Goal: Information Seeking & Learning: Learn about a topic

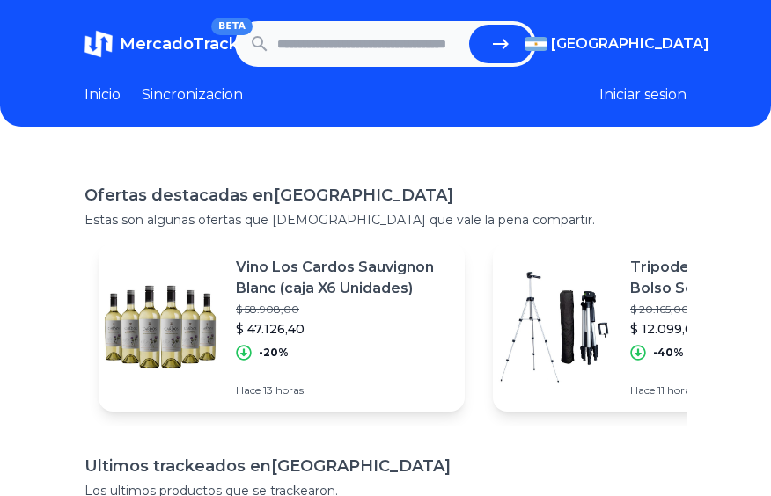
click at [357, 49] on input "text" at bounding box center [369, 44] width 185 height 39
type input "**********"
click at [469, 25] on button "submit" at bounding box center [500, 44] width 63 height 39
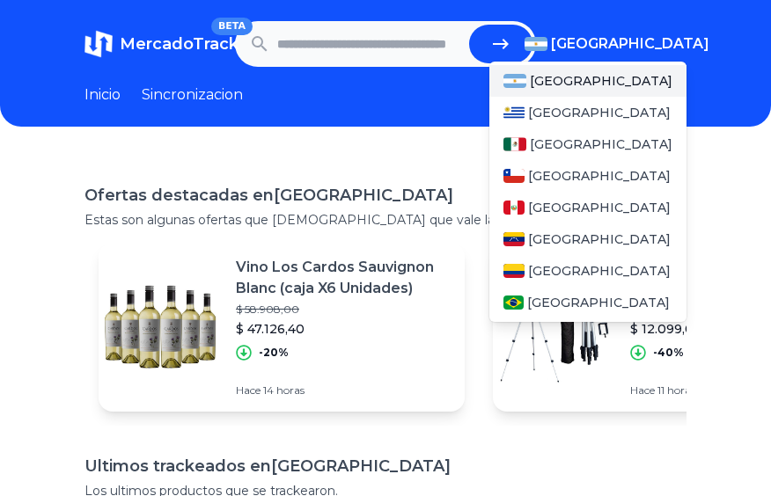
click at [658, 51] on span "[GEOGRAPHIC_DATA]" at bounding box center [630, 43] width 158 height 21
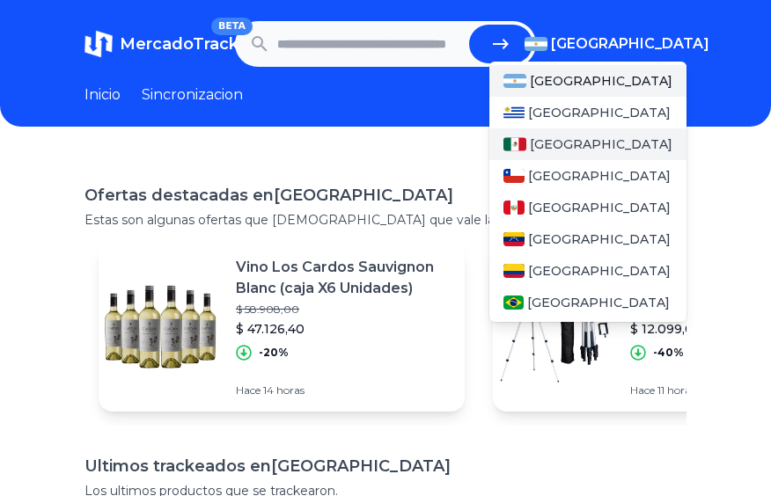
click at [558, 150] on span "[GEOGRAPHIC_DATA]" at bounding box center [601, 145] width 143 height 18
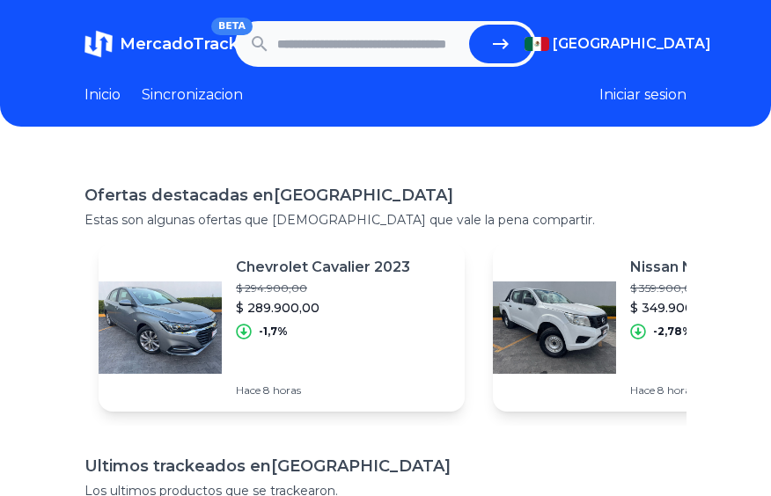
click at [368, 48] on input "text" at bounding box center [369, 44] width 185 height 39
type input "**********"
click at [469, 25] on button "submit" at bounding box center [500, 44] width 63 height 39
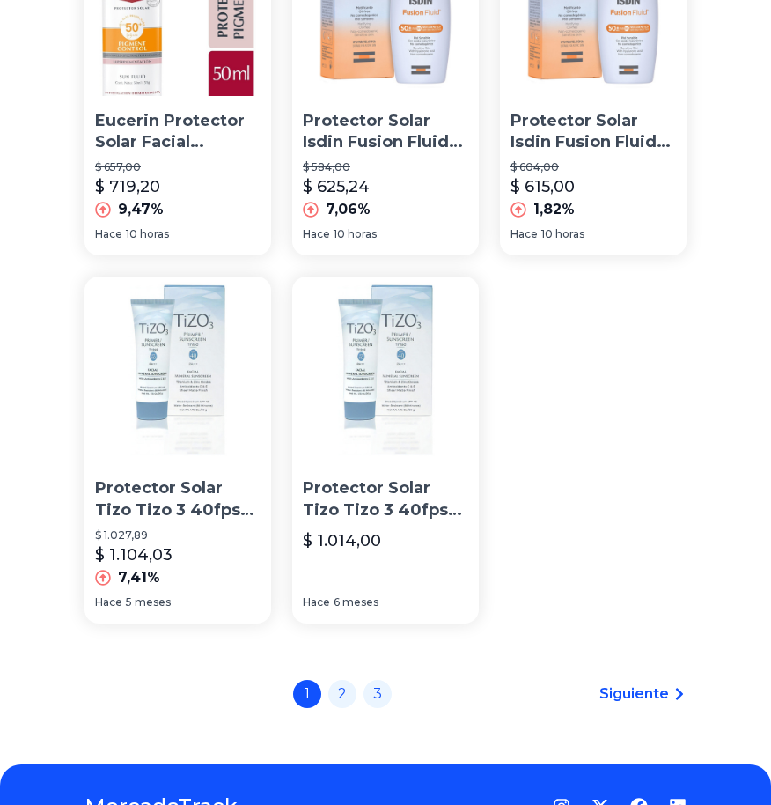
scroll to position [2120, 0]
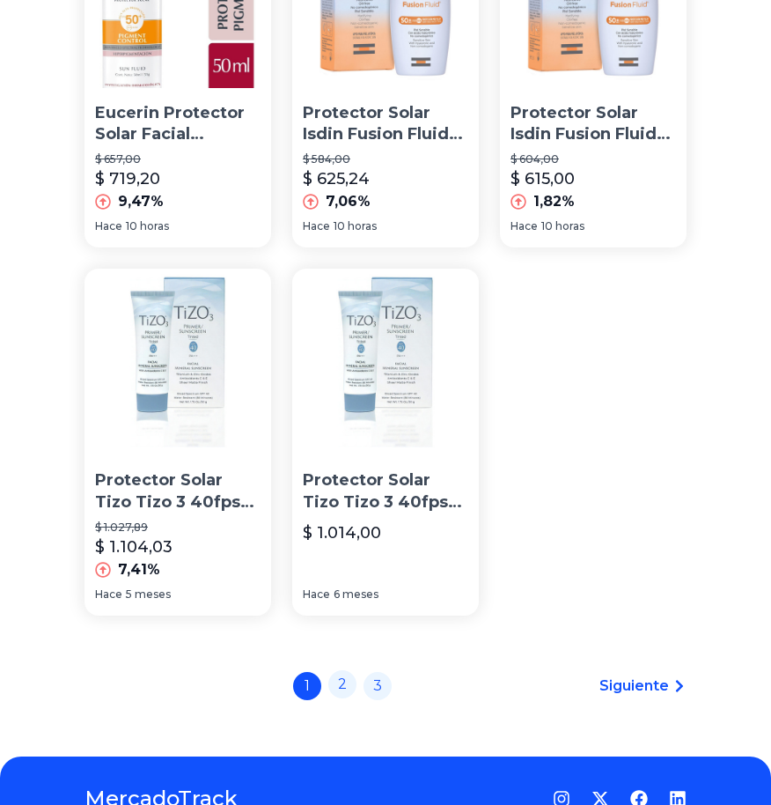
click at [347, 496] on link "2" at bounding box center [342, 684] width 28 height 28
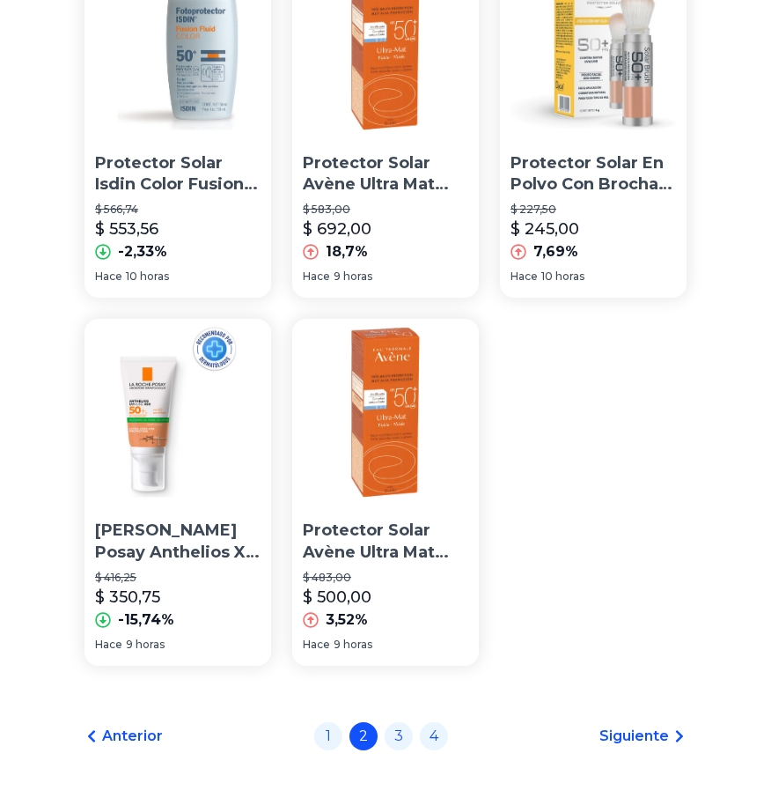
scroll to position [2071, 0]
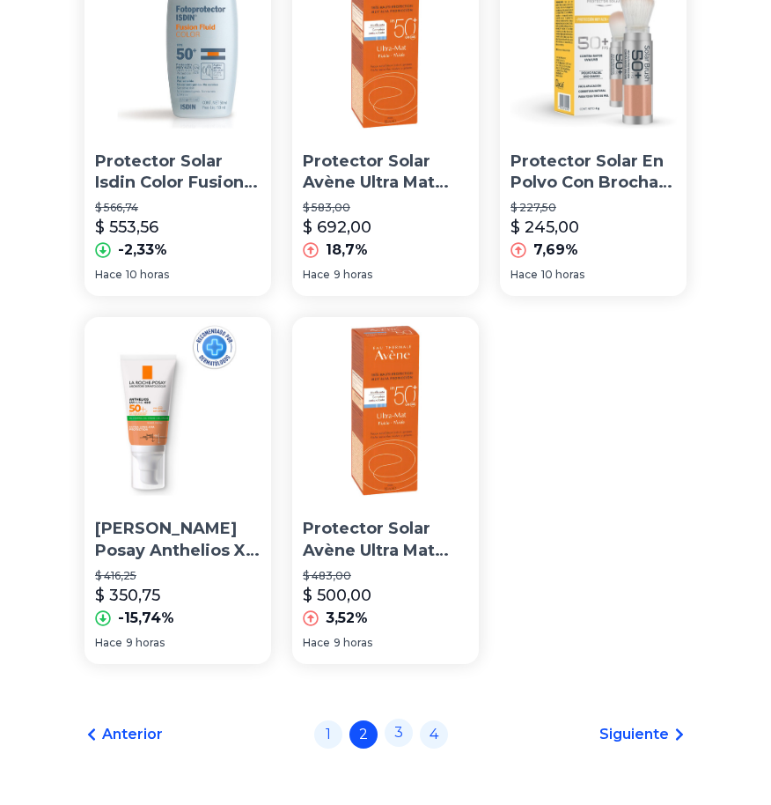
click at [396, 496] on link "3" at bounding box center [399, 732] width 28 height 28
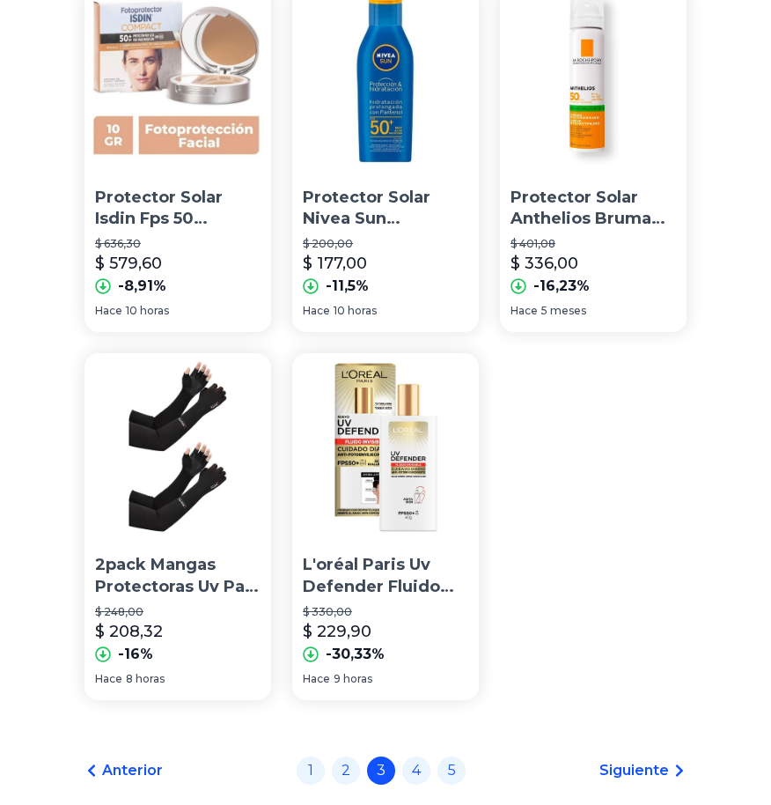
scroll to position [2120, 0]
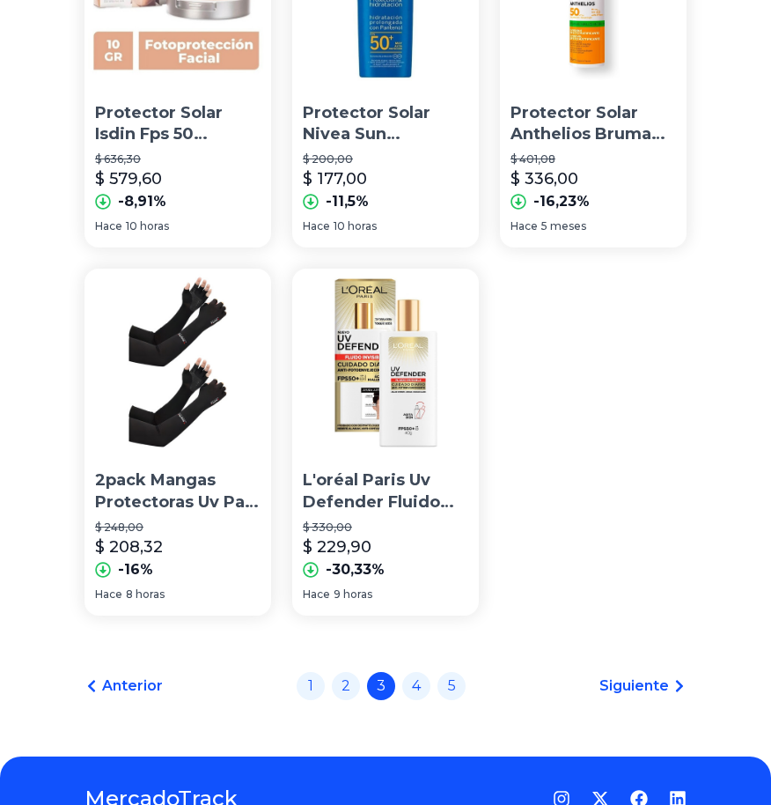
click at [413, 414] on img at bounding box center [385, 361] width 187 height 187
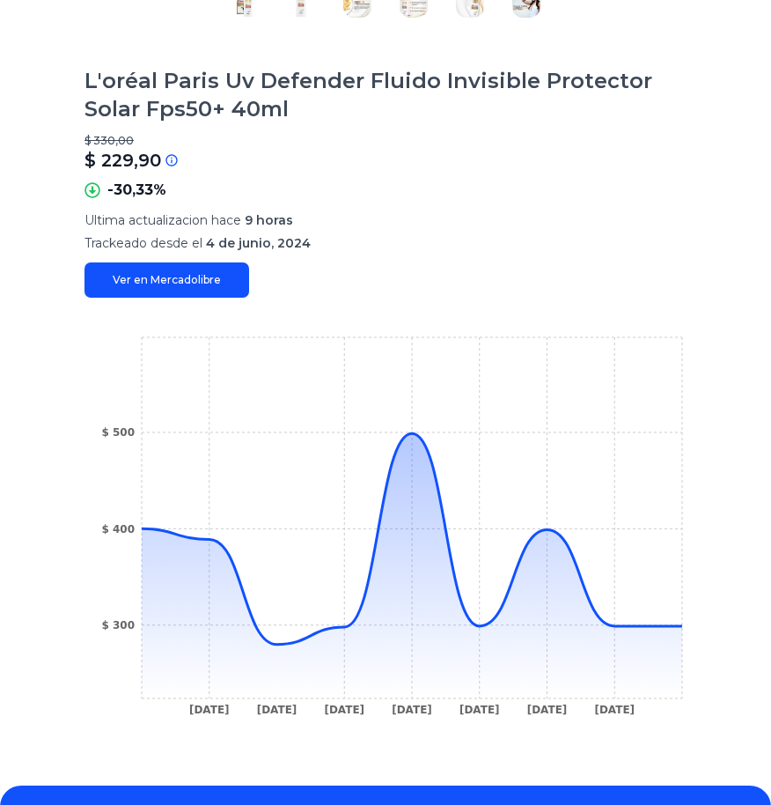
scroll to position [502, 0]
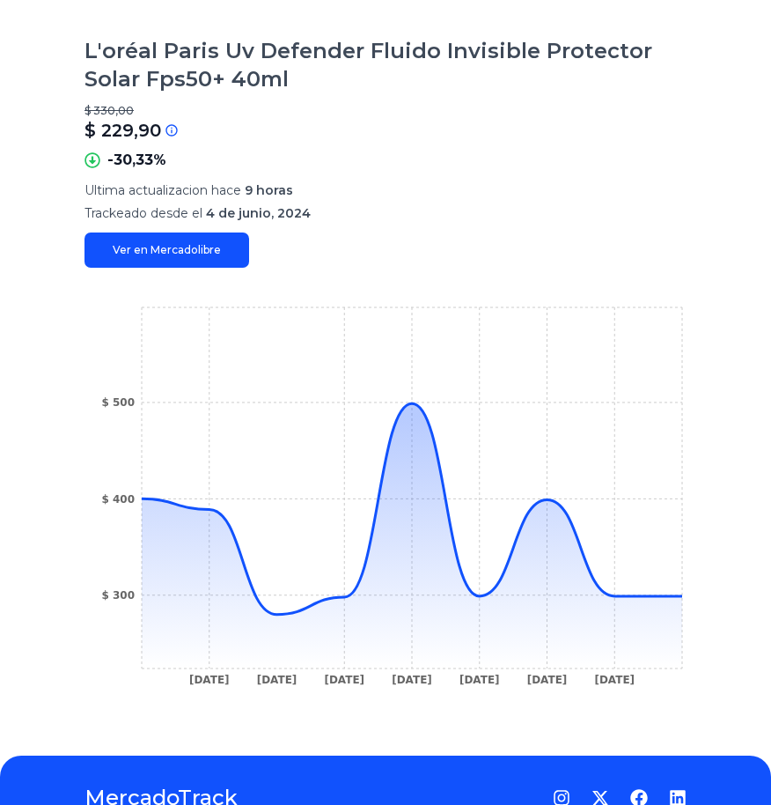
click at [295, 496] on icon at bounding box center [412, 535] width 540 height 265
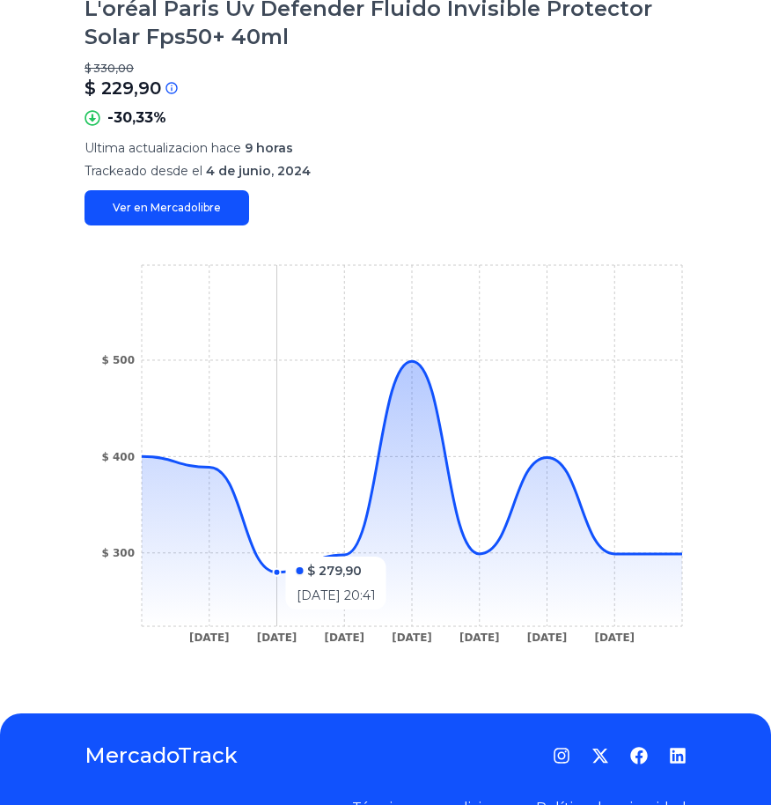
scroll to position [553, 0]
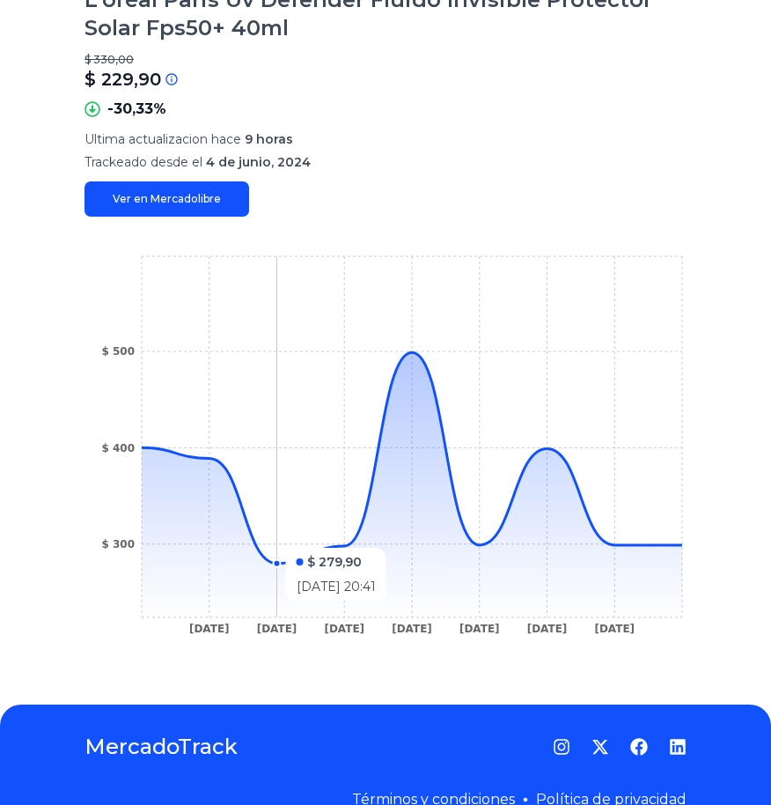
click at [477, 496] on icon at bounding box center [412, 484] width 540 height 265
click at [622, 496] on icon at bounding box center [412, 484] width 540 height 265
click at [643, 496] on icon at bounding box center [412, 484] width 540 height 265
type input "**********"
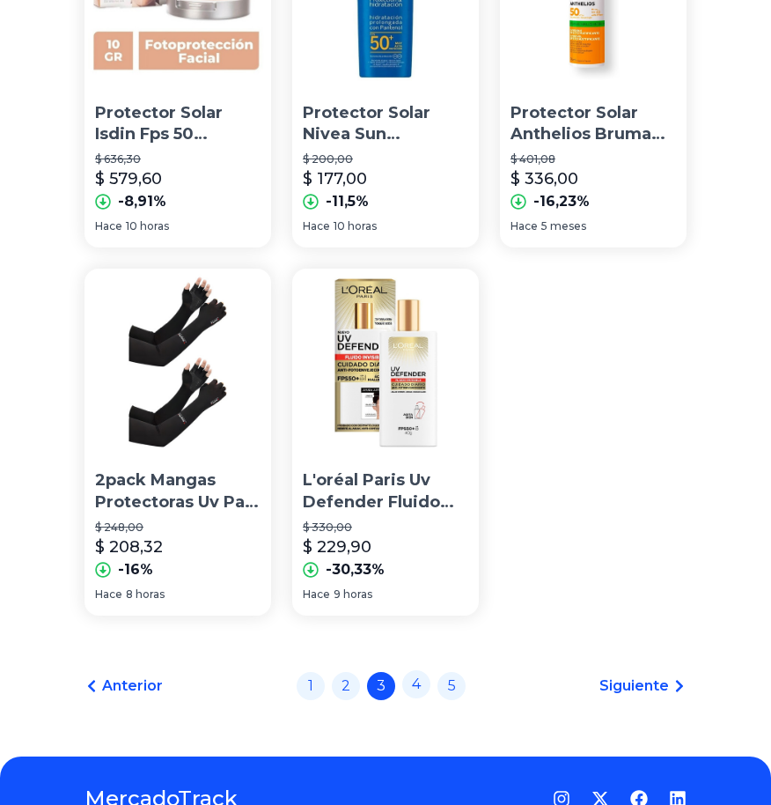
click at [420, 496] on link "4" at bounding box center [416, 684] width 28 height 28
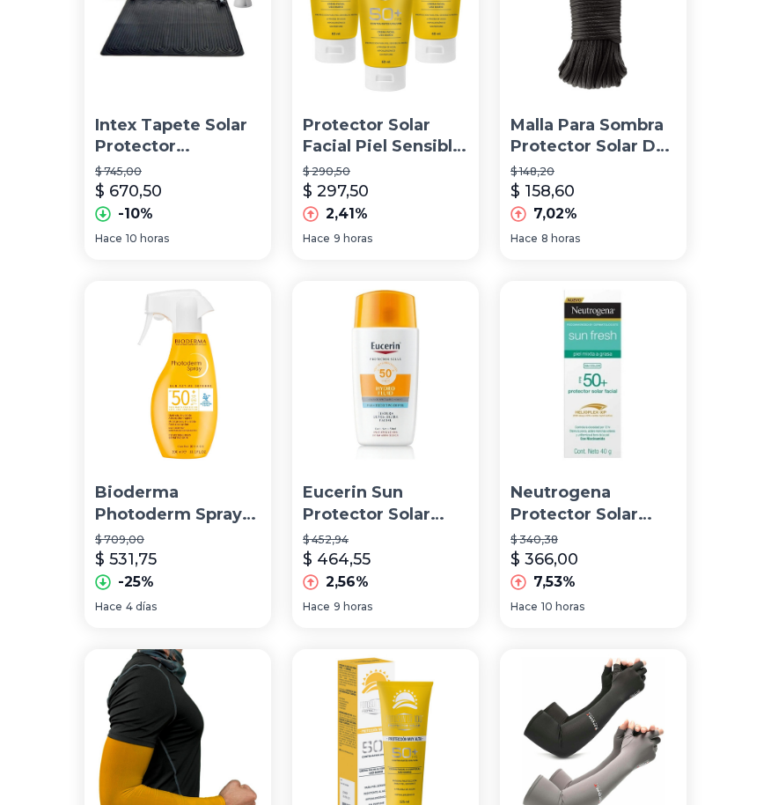
scroll to position [1374, 0]
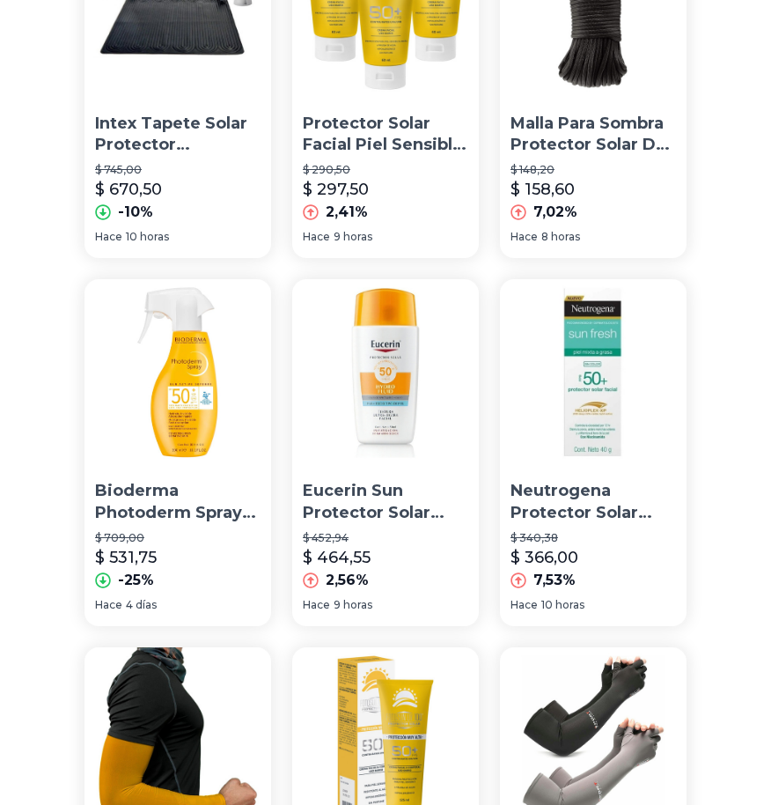
click at [605, 426] on img at bounding box center [593, 372] width 187 height 187
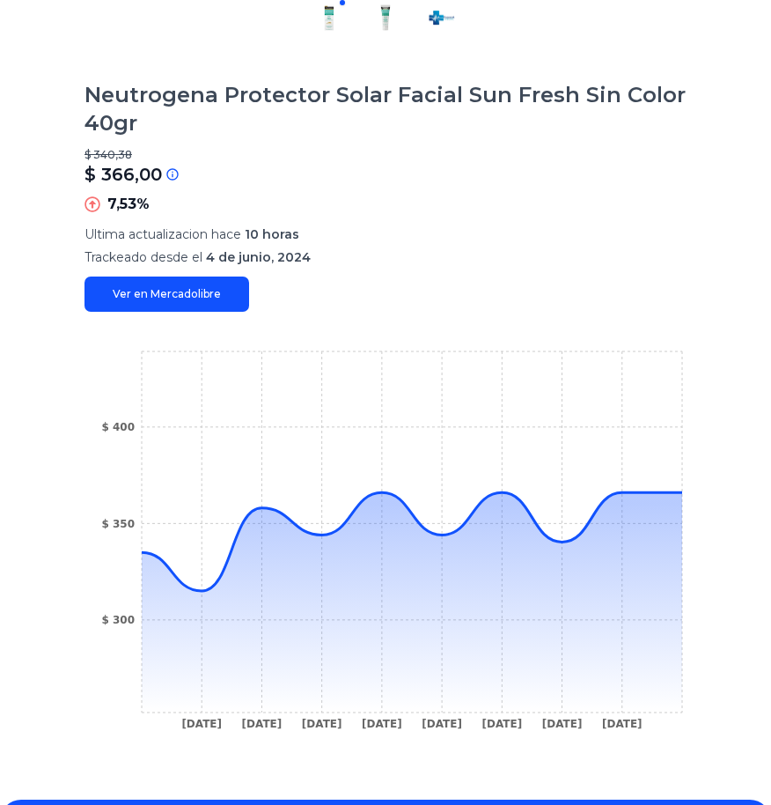
scroll to position [502, 0]
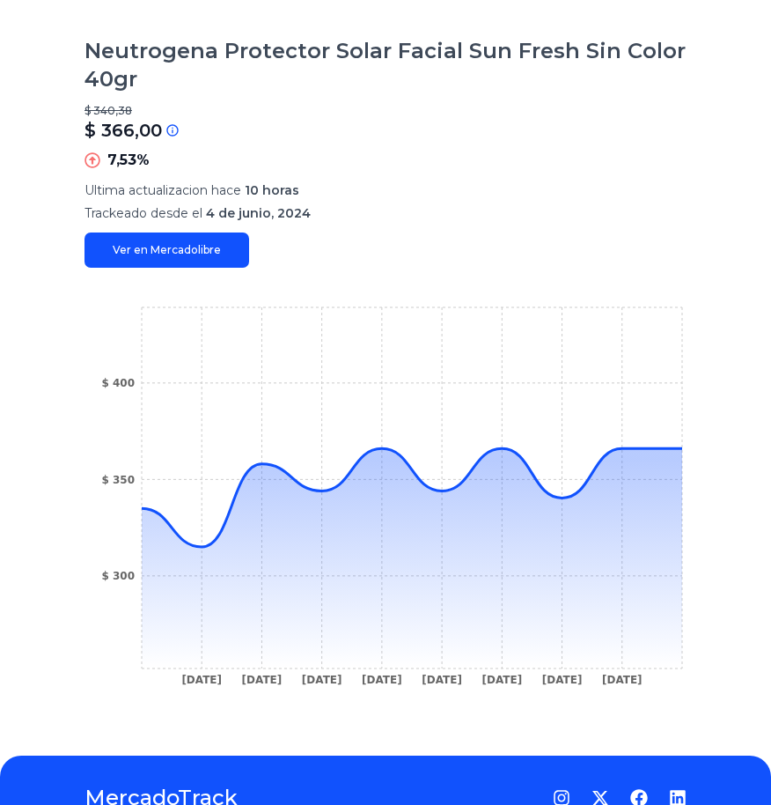
click at [195, 496] on icon "14 Jun 24 26 Aug 24 23 Sep 24 24 Sep 24 3 Oct 24 14 Oct 24 31 Jan 25 24 Mar 25 …" at bounding box center [386, 501] width 602 height 396
click at [445, 493] on icon at bounding box center [412, 558] width 540 height 220
click at [575, 483] on icon "14 Jun 24 26 Aug 24 23 Sep 24 24 Sep 24 3 Oct 24 14 Oct 24 31 Jan 25 24 Mar 25 …" at bounding box center [386, 501] width 602 height 396
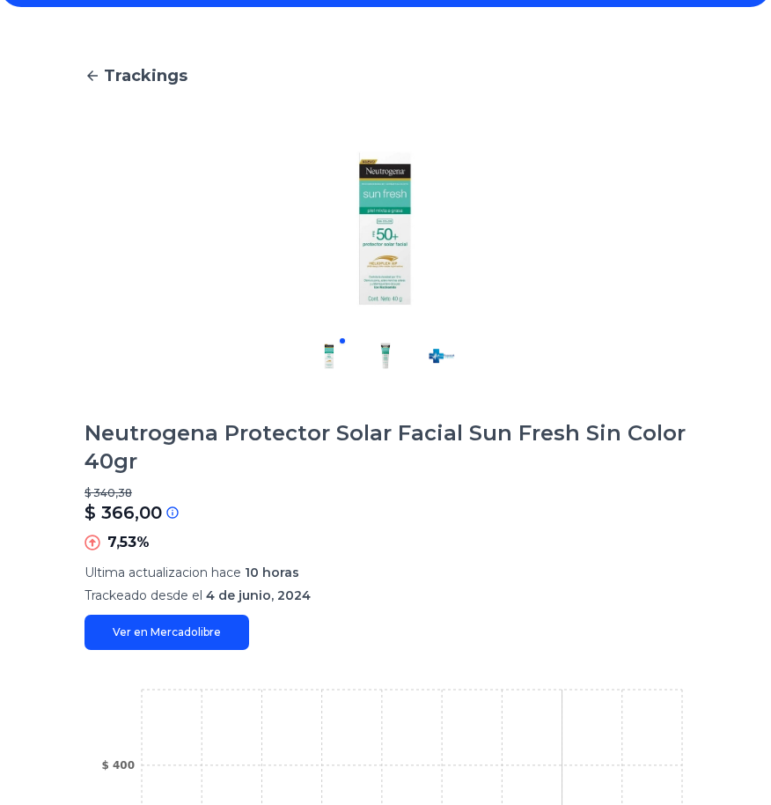
scroll to position [0, 0]
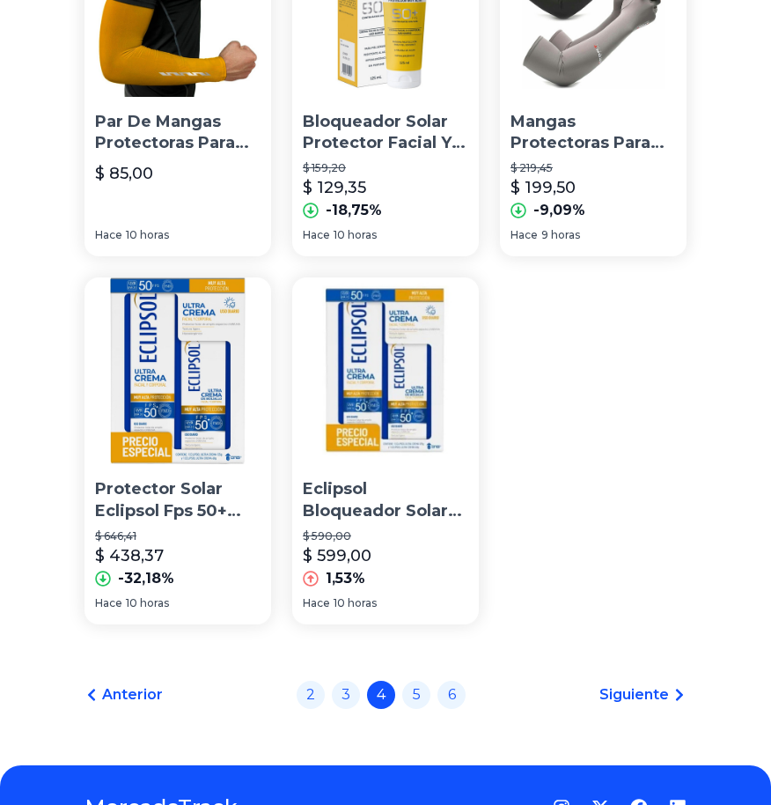
scroll to position [2120, 0]
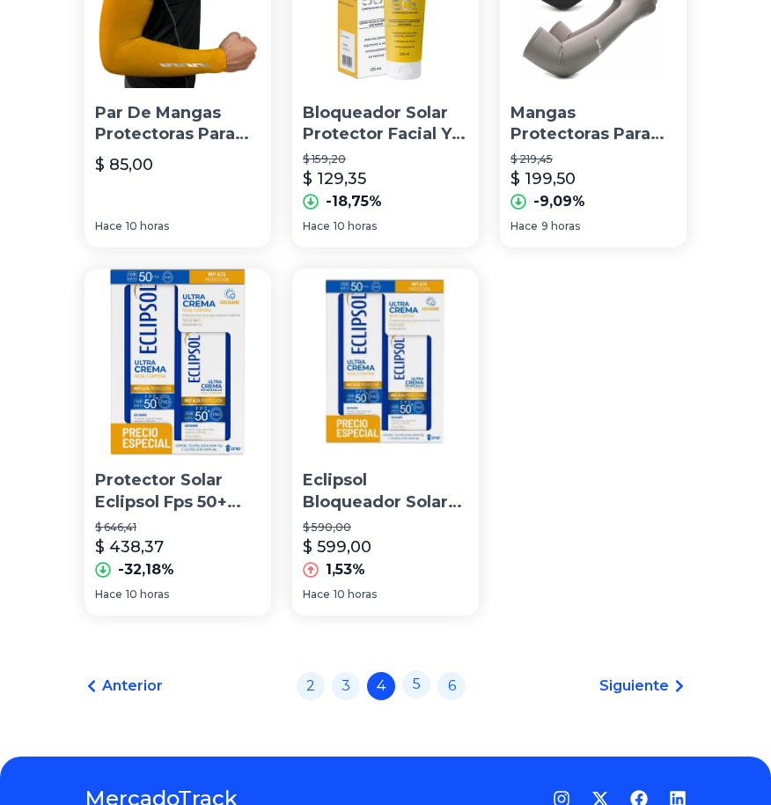
click at [418, 496] on link "5" at bounding box center [416, 684] width 28 height 28
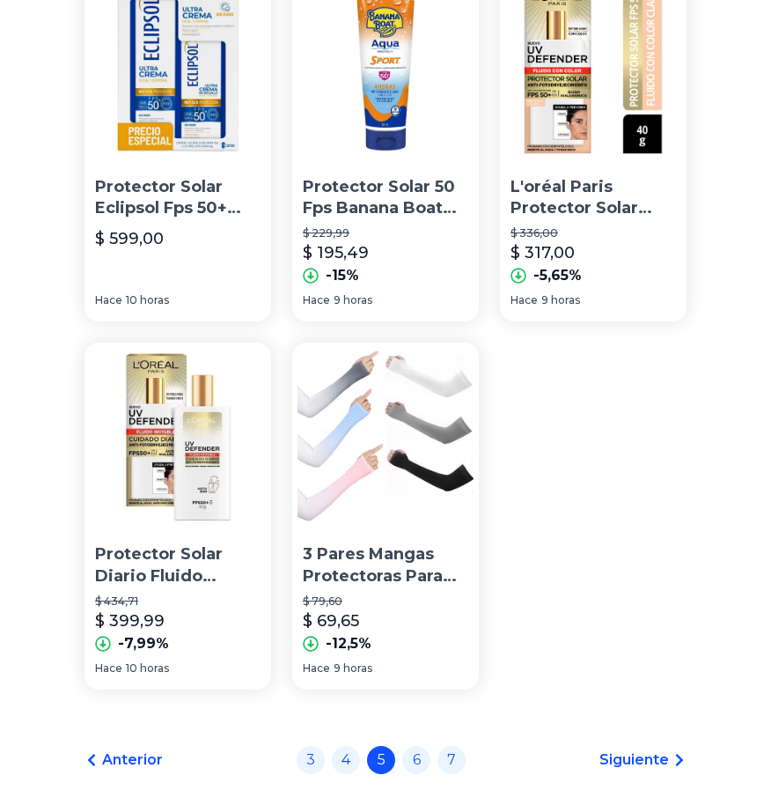
scroll to position [2058, 0]
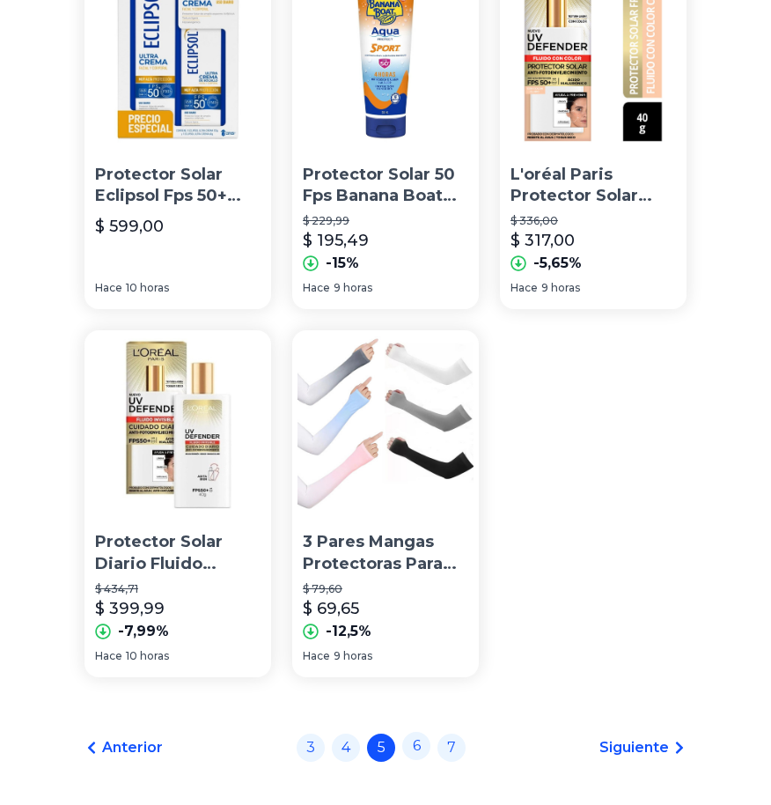
click at [413, 496] on link "6" at bounding box center [416, 746] width 28 height 28
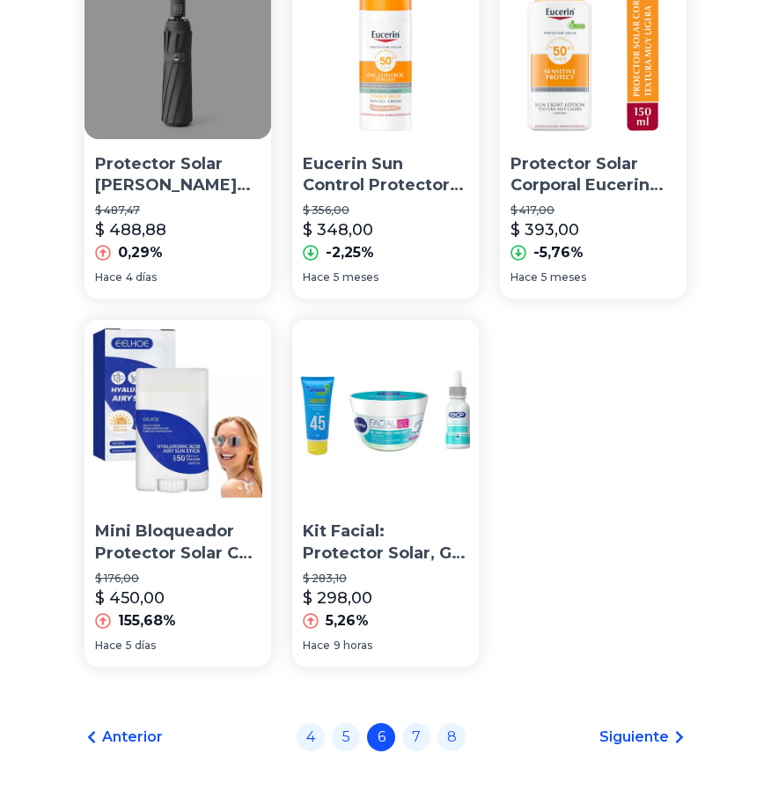
scroll to position [2082, 0]
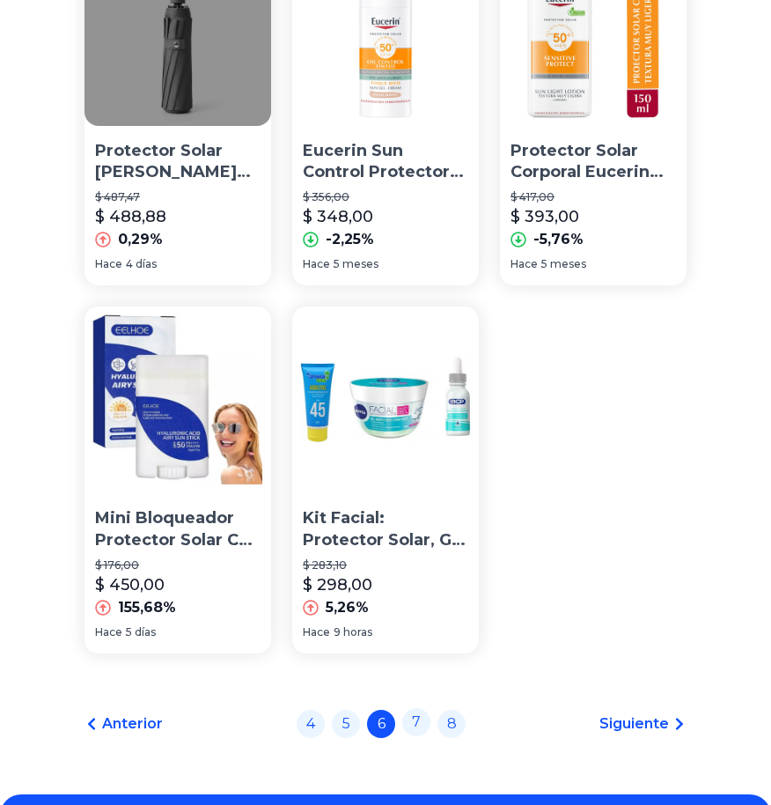
click at [416, 496] on link "7" at bounding box center [416, 722] width 28 height 28
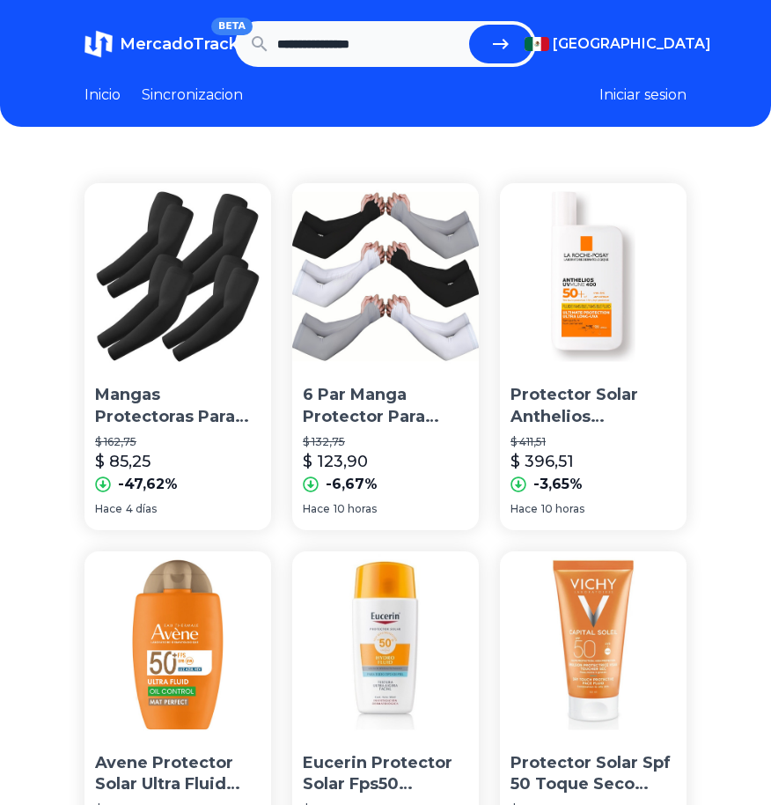
click at [412, 42] on input "**********" at bounding box center [369, 44] width 185 height 39
type input "**********"
click at [469, 25] on button "submit" at bounding box center [500, 44] width 63 height 39
